Goal: Task Accomplishment & Management: Complete application form

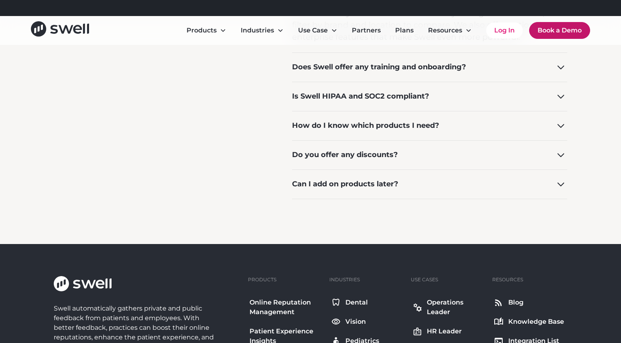
click at [560, 29] on link "Book a Demo" at bounding box center [559, 30] width 61 height 17
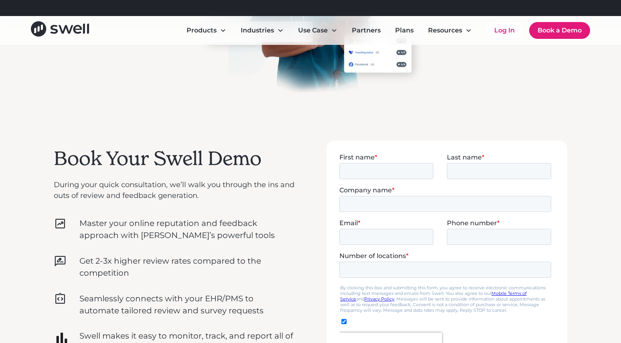
scroll to position [201, 0]
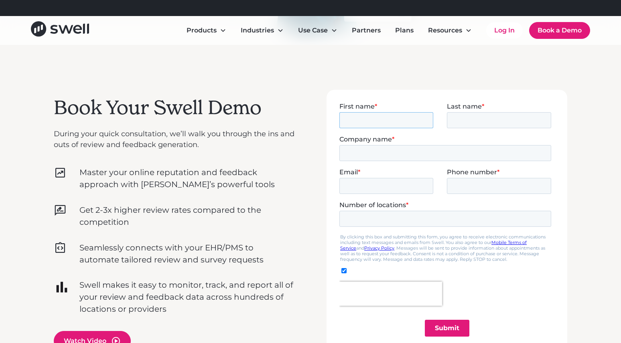
click at [371, 120] on input "First name *" at bounding box center [386, 120] width 94 height 16
type input "[PERSON_NAME]"
click at [461, 120] on input "Last name *" at bounding box center [499, 120] width 104 height 16
type input "Brier"
click at [465, 149] on input "Company name *" at bounding box center [445, 153] width 212 height 16
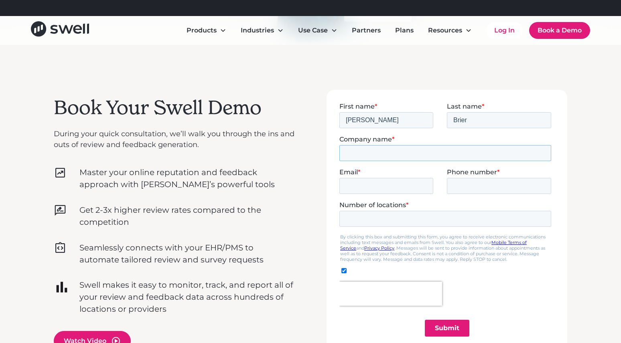
type input "Dental Care of [PERSON_NAME]"
click at [412, 185] on input "Email *" at bounding box center [386, 186] width 94 height 16
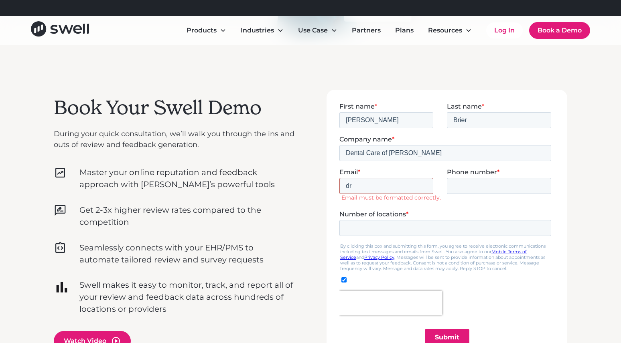
type input "[EMAIL_ADDRESS][DOMAIN_NAME]"
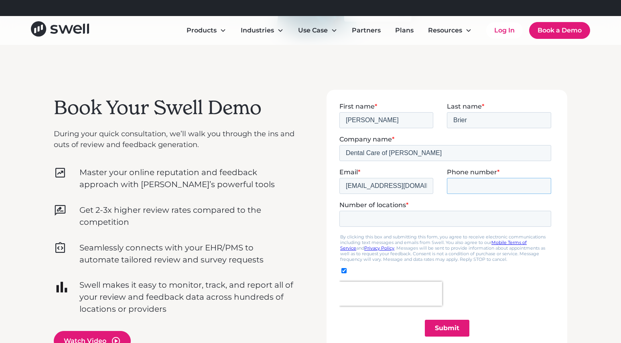
click at [457, 189] on input "Phone number *" at bounding box center [499, 186] width 104 height 16
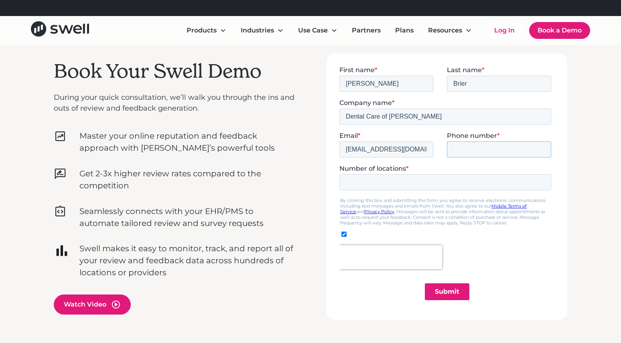
scroll to position [241, 0]
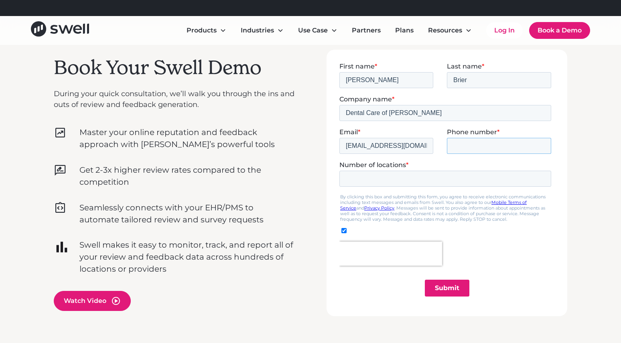
type input "19723724568"
click at [452, 176] on input "Number of locations *" at bounding box center [445, 179] width 212 height 16
click at [544, 179] on input "-1" at bounding box center [445, 179] width 212 height 16
click at [543, 177] on input "0" at bounding box center [445, 179] width 212 height 16
type input "1"
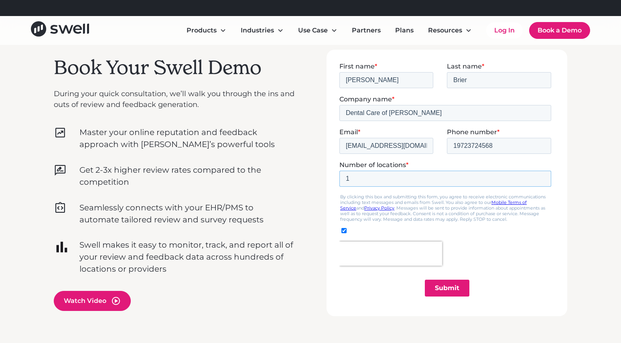
click at [543, 177] on input "1" at bounding box center [445, 179] width 212 height 16
click at [455, 287] on input "Submit" at bounding box center [447, 288] width 45 height 17
